Goal: Task Accomplishment & Management: Manage account settings

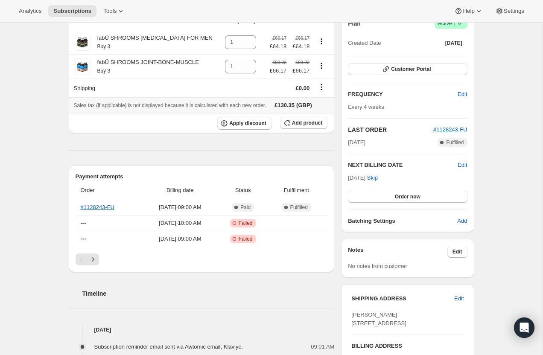
scroll to position [79, 0]
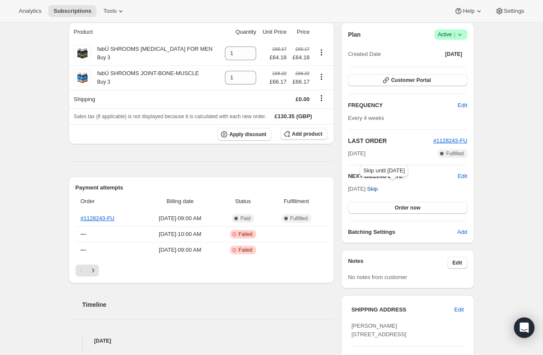
click at [378, 189] on span "Skip" at bounding box center [372, 189] width 11 height 9
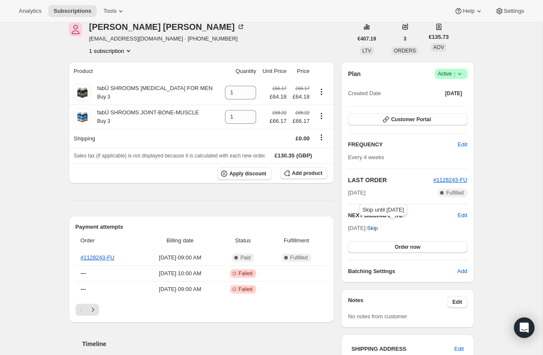
click at [378, 231] on span "Skip" at bounding box center [372, 228] width 11 height 9
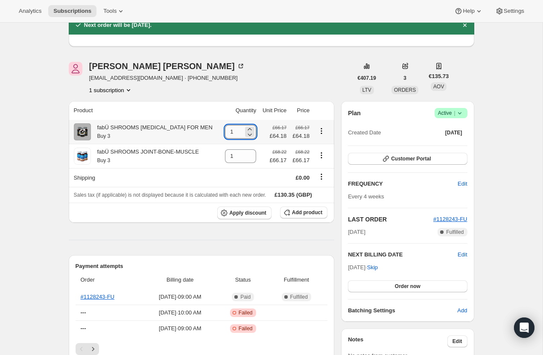
click at [229, 132] on input "1" at bounding box center [234, 132] width 18 height 14
click at [299, 213] on span "Add product" at bounding box center [307, 212] width 30 height 7
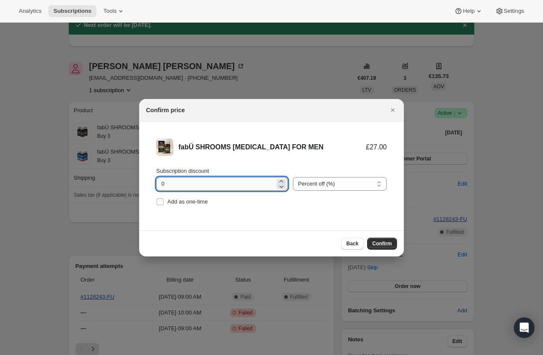
click at [208, 185] on input "0" at bounding box center [215, 184] width 119 height 14
type input "10"
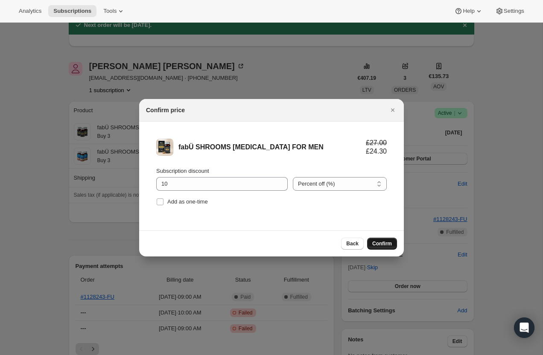
click at [384, 244] on span "Confirm" at bounding box center [382, 243] width 20 height 7
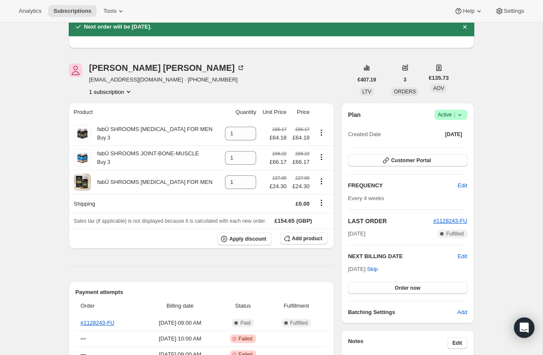
scroll to position [73, 0]
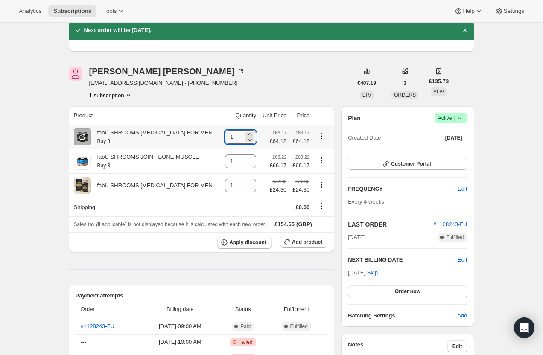
click at [236, 136] on input "1" at bounding box center [234, 137] width 18 height 14
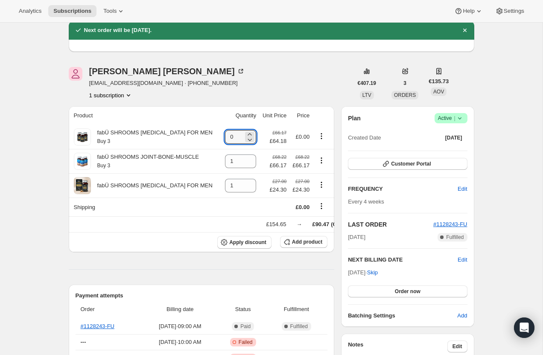
type input "0"
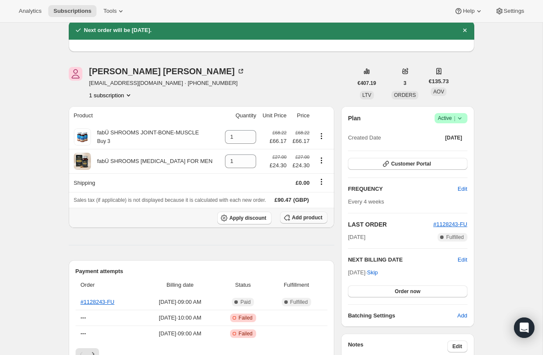
click at [305, 219] on span "Add product" at bounding box center [307, 217] width 30 height 7
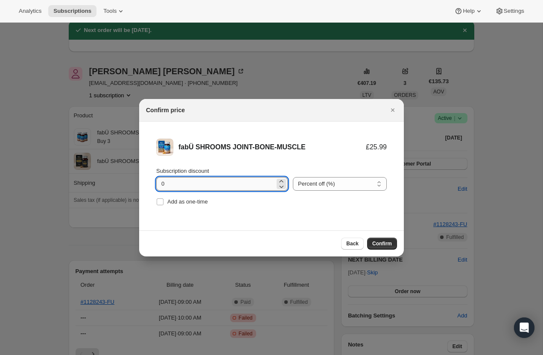
click at [217, 186] on input "0" at bounding box center [215, 184] width 119 height 14
type input "10"
click at [375, 245] on span "Confirm" at bounding box center [382, 243] width 20 height 7
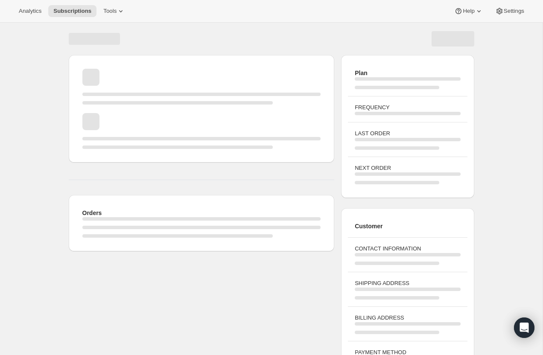
scroll to position [31, 0]
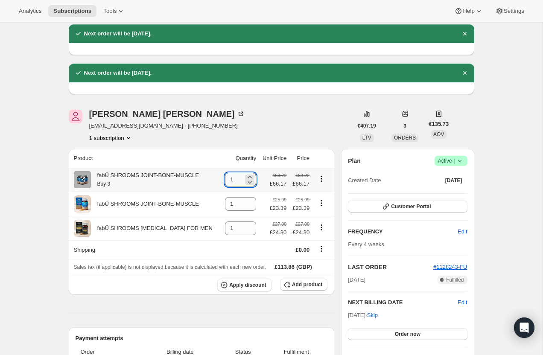
click at [235, 178] on input "1" at bounding box center [234, 180] width 18 height 14
type input "0"
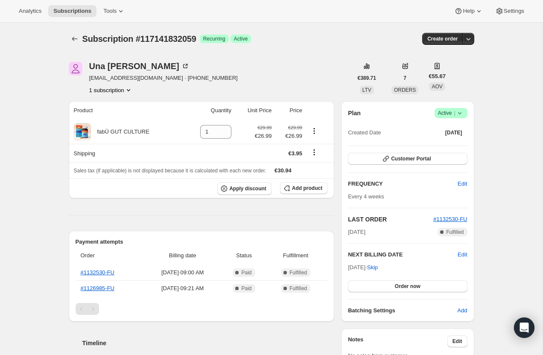
click at [456, 113] on icon at bounding box center [460, 113] width 9 height 9
click at [452, 144] on span "Cancel subscription" at bounding box center [449, 144] width 48 height 6
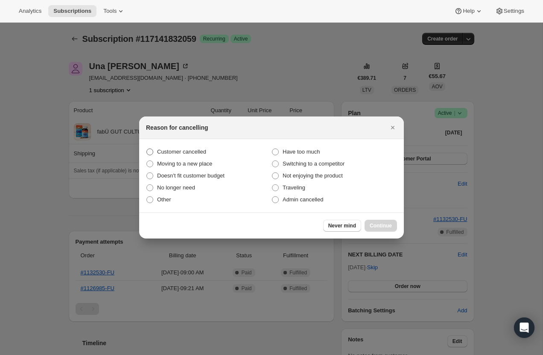
click at [199, 155] on span "Customer cancelled" at bounding box center [181, 152] width 49 height 9
click at [147, 149] on input "Customer cancelled" at bounding box center [147, 149] width 0 height 0
radio input "true"
click at [385, 231] on button "Continue" at bounding box center [381, 226] width 32 height 12
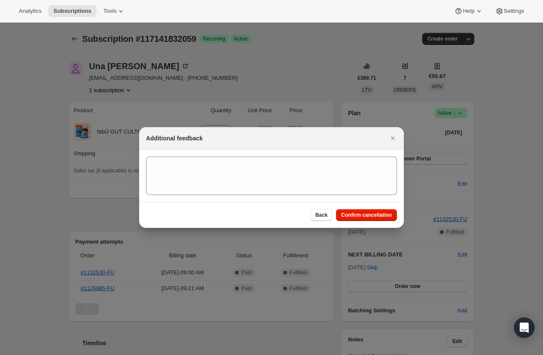
click at [377, 208] on div "Back Confirm cancellation" at bounding box center [271, 215] width 265 height 26
click at [378, 216] on span "Confirm cancellation" at bounding box center [366, 215] width 51 height 7
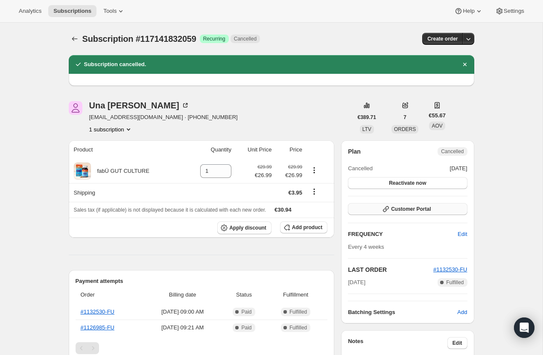
click at [388, 208] on icon "button" at bounding box center [386, 209] width 9 height 9
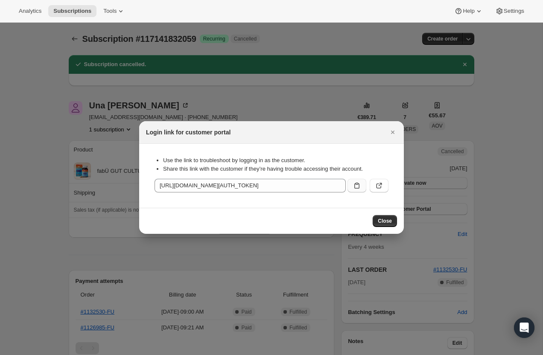
click at [360, 187] on icon ":r56:" at bounding box center [357, 186] width 9 height 9
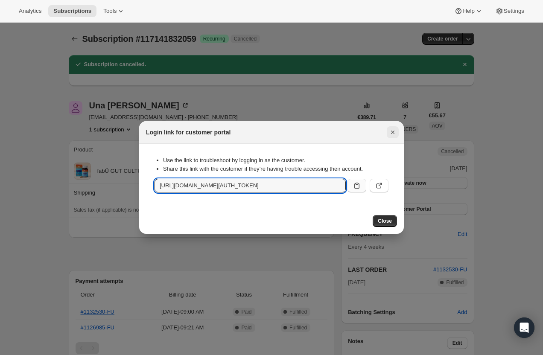
click at [397, 131] on button "Close" at bounding box center [393, 132] width 12 height 12
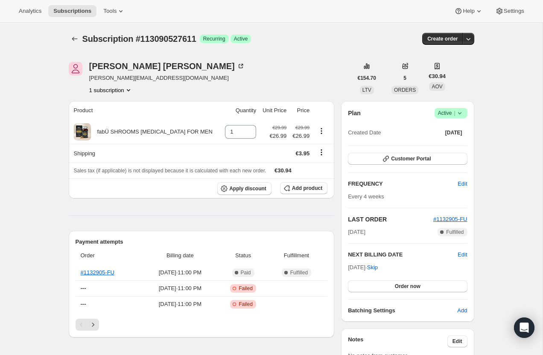
click at [460, 116] on icon at bounding box center [460, 113] width 9 height 9
click at [448, 142] on span "Cancel subscription" at bounding box center [449, 144] width 48 height 6
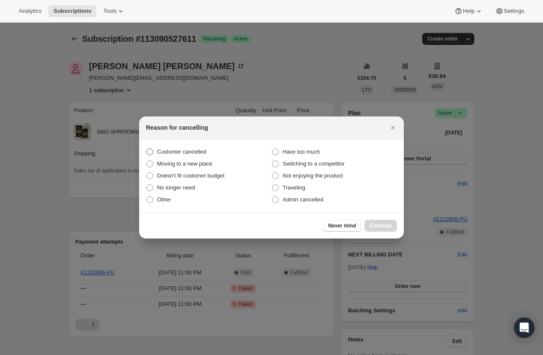
click at [206, 152] on span "Customer cancelled" at bounding box center [181, 152] width 49 height 6
click at [147, 149] on input "Customer cancelled" at bounding box center [147, 149] width 0 height 0
radio input "true"
click at [387, 229] on span "Continue" at bounding box center [381, 226] width 22 height 7
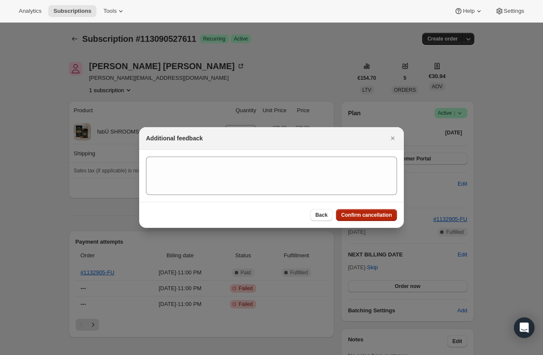
click at [379, 214] on span "Confirm cancellation" at bounding box center [366, 215] width 51 height 7
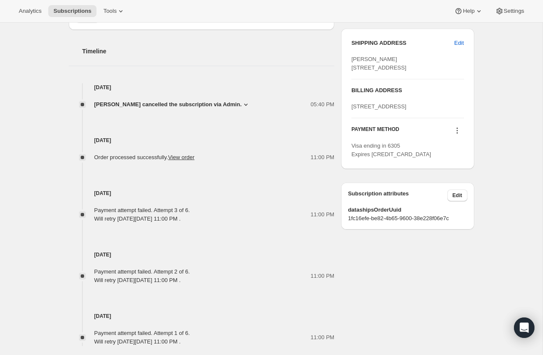
scroll to position [390, 0]
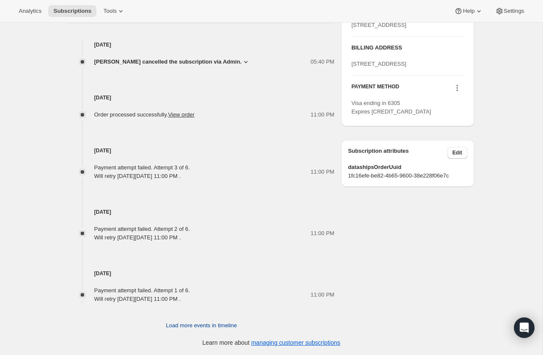
click at [206, 330] on button "Load more events in timeline" at bounding box center [201, 326] width 81 height 14
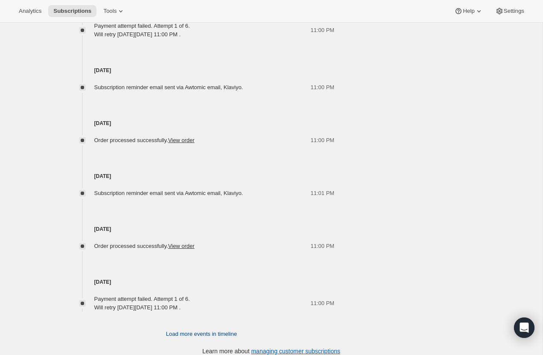
scroll to position [663, 0]
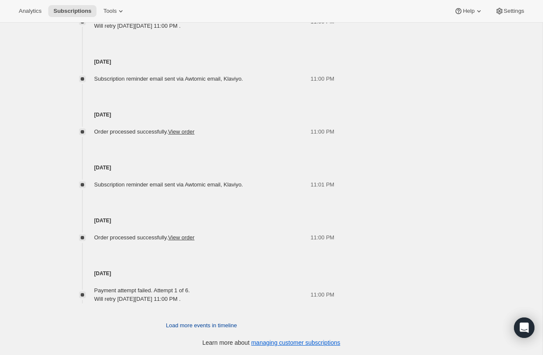
click at [175, 324] on span "Load more events in timeline" at bounding box center [201, 326] width 71 height 9
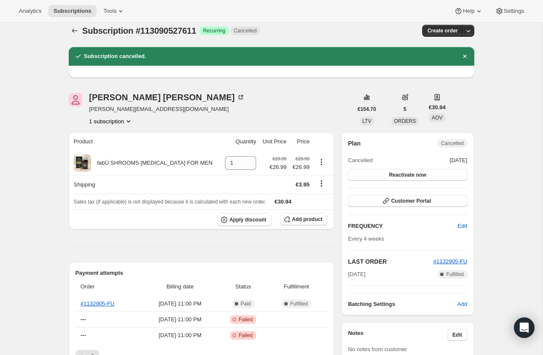
scroll to position [0, 0]
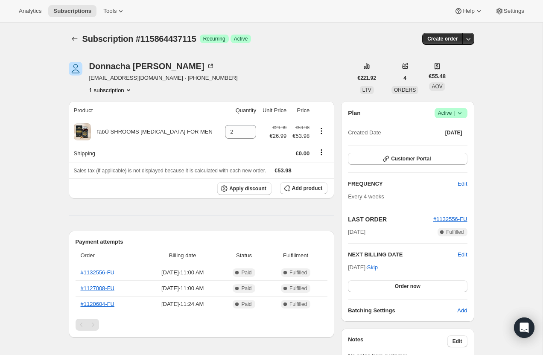
click at [457, 117] on icon at bounding box center [460, 113] width 9 height 9
click at [445, 131] on span "Pause subscription" at bounding box center [448, 130] width 47 height 6
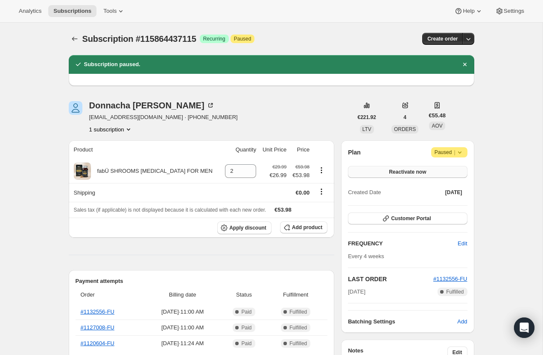
click at [420, 173] on span "Reactivate now" at bounding box center [407, 172] width 37 height 7
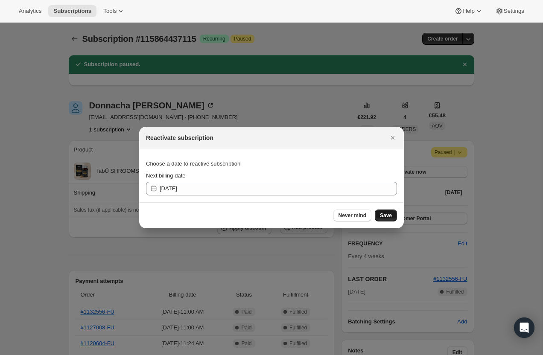
click at [383, 218] on span "Save" at bounding box center [386, 215] width 12 height 7
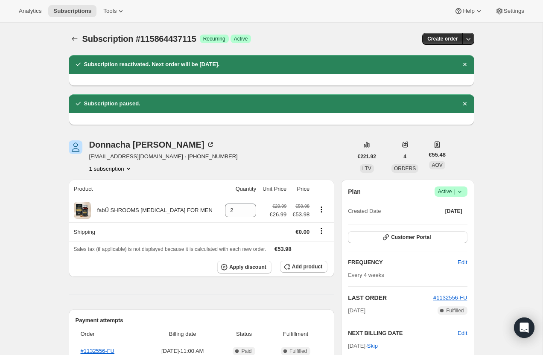
click at [463, 192] on icon at bounding box center [460, 192] width 9 height 9
click at [459, 228] on button "Cancel subscription" at bounding box center [448, 223] width 53 height 14
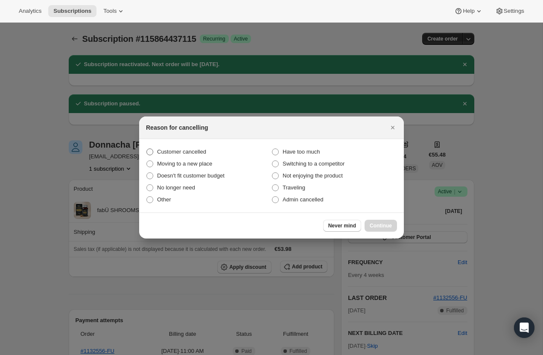
click at [205, 152] on span "Customer cancelled" at bounding box center [181, 152] width 49 height 6
click at [147, 149] on input "Customer cancelled" at bounding box center [147, 149] width 0 height 0
radio input "true"
click at [384, 219] on div "Never mind Continue" at bounding box center [271, 226] width 265 height 26
click at [385, 221] on button "Continue" at bounding box center [381, 226] width 32 height 12
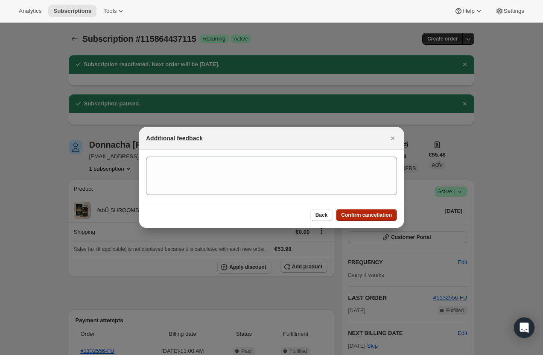
click at [381, 216] on span "Confirm cancellation" at bounding box center [366, 215] width 51 height 7
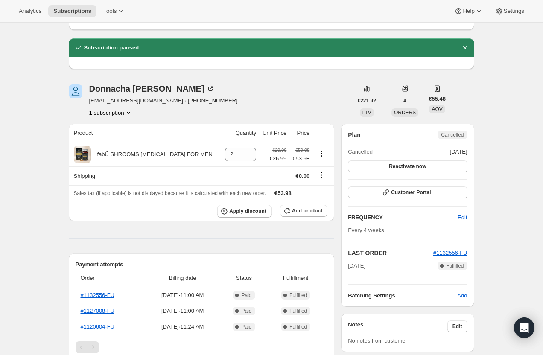
scroll to position [105, 0]
